Goal: Navigation & Orientation: Go to known website

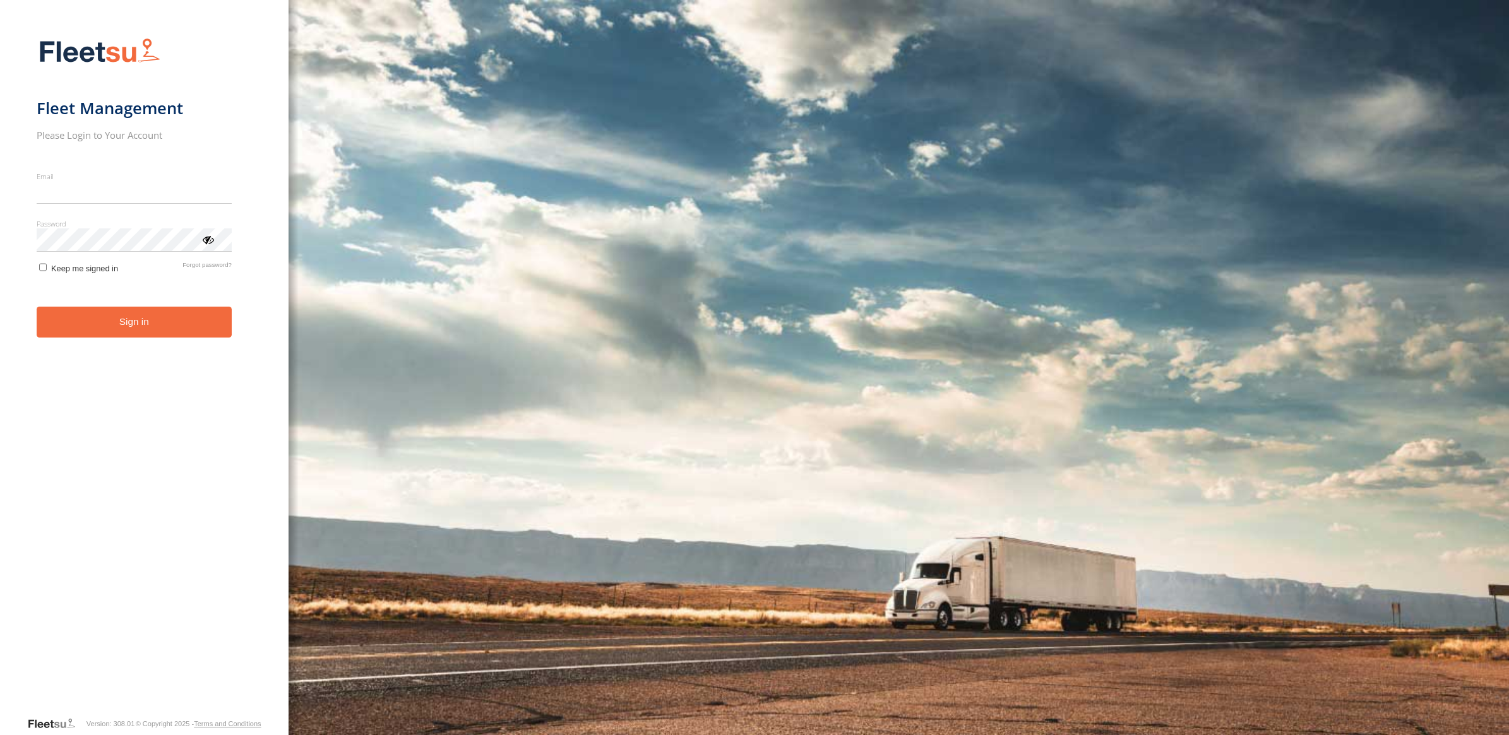
type input "**********"
click at [44, 279] on form "**********" at bounding box center [144, 373] width 215 height 686
click at [45, 264] on label "Keep me signed in" at bounding box center [77, 267] width 81 height 12
click at [71, 323] on button "Sign in" at bounding box center [134, 322] width 195 height 31
